Goal: Find specific page/section: Find specific page/section

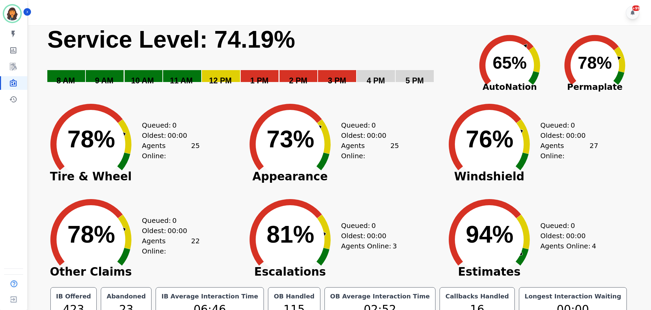
scroll to position [15, 0]
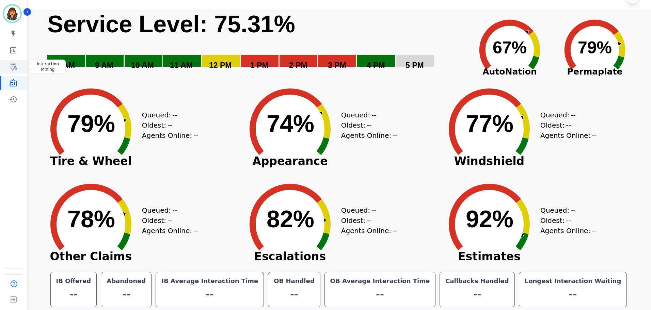
click at [12, 65] on icon "Sidebar" at bounding box center [13, 67] width 8 height 8
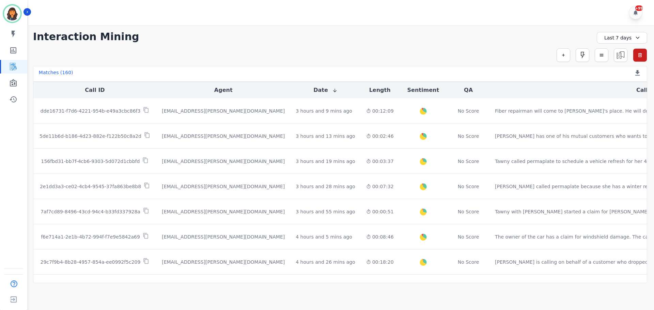
click at [624, 40] on div "Last 7 days" at bounding box center [622, 38] width 50 height 12
click at [629, 62] on li "[DATE]" at bounding box center [626, 61] width 34 height 7
click at [14, 84] on icon "Sidebar" at bounding box center [13, 82] width 7 height 7
